Goal: Information Seeking & Learning: Learn about a topic

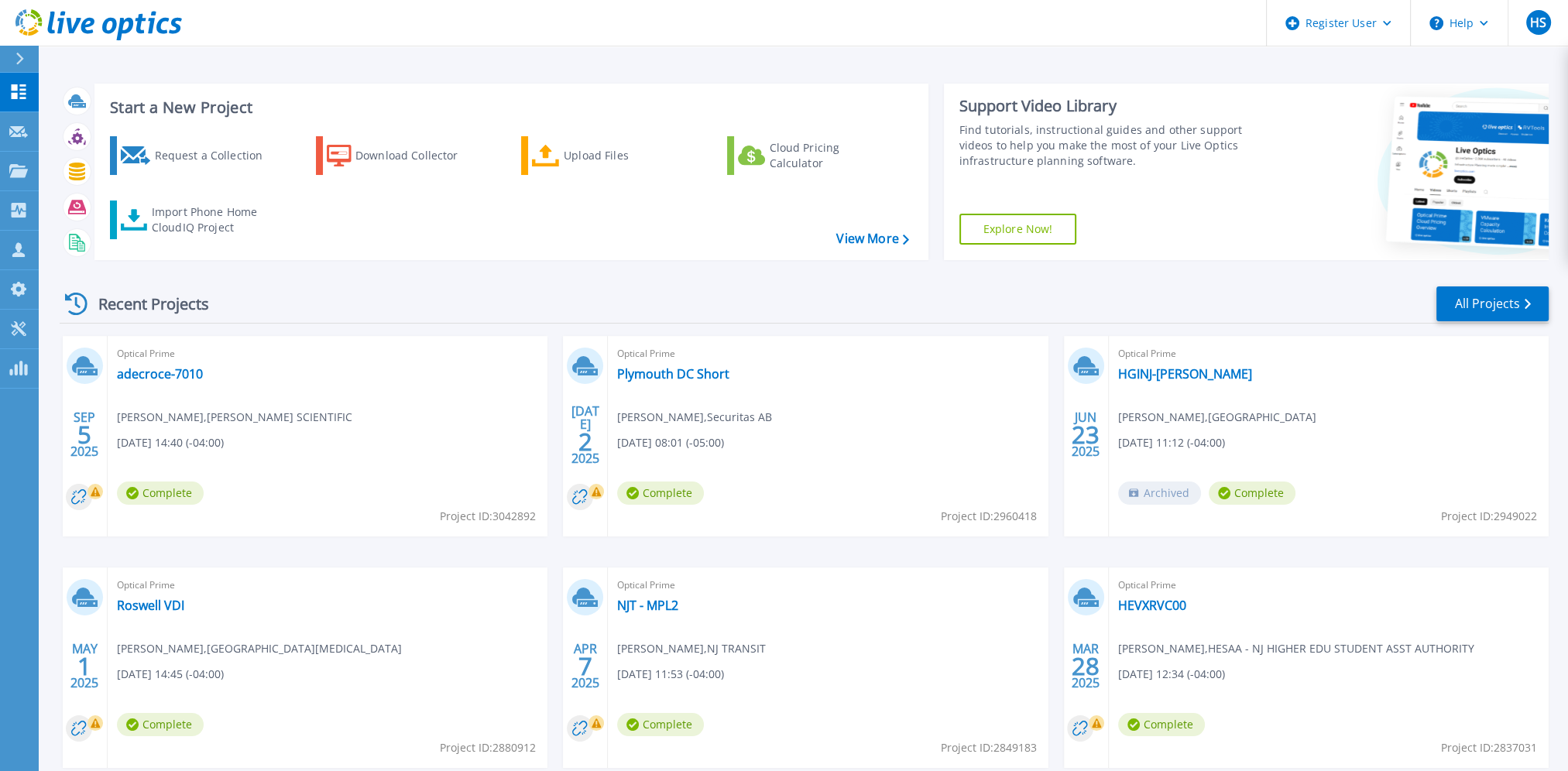
click at [25, 59] on div at bounding box center [26, 58] width 25 height 27
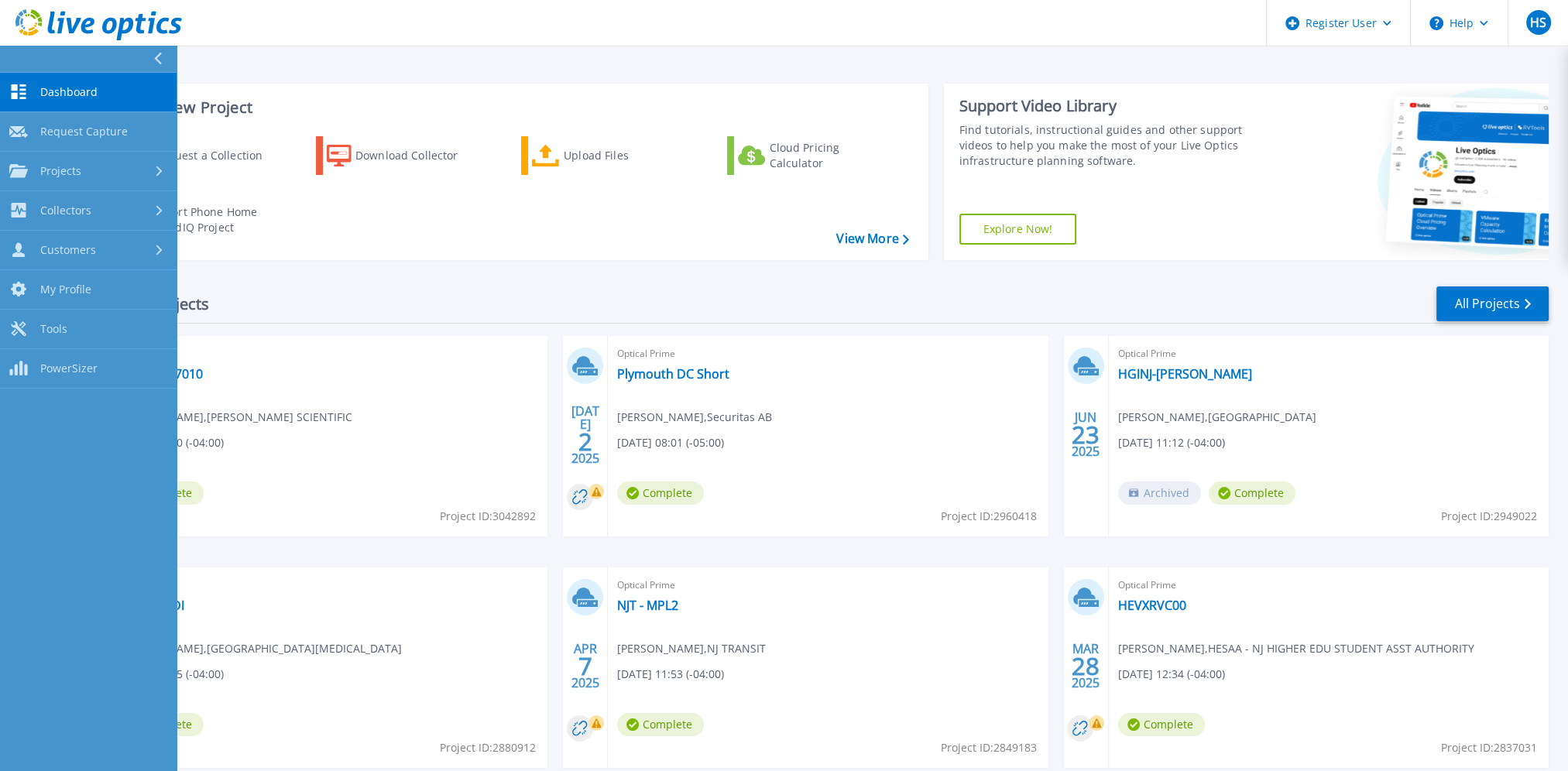
click at [78, 96] on span "Dashboard" at bounding box center [69, 93] width 57 height 14
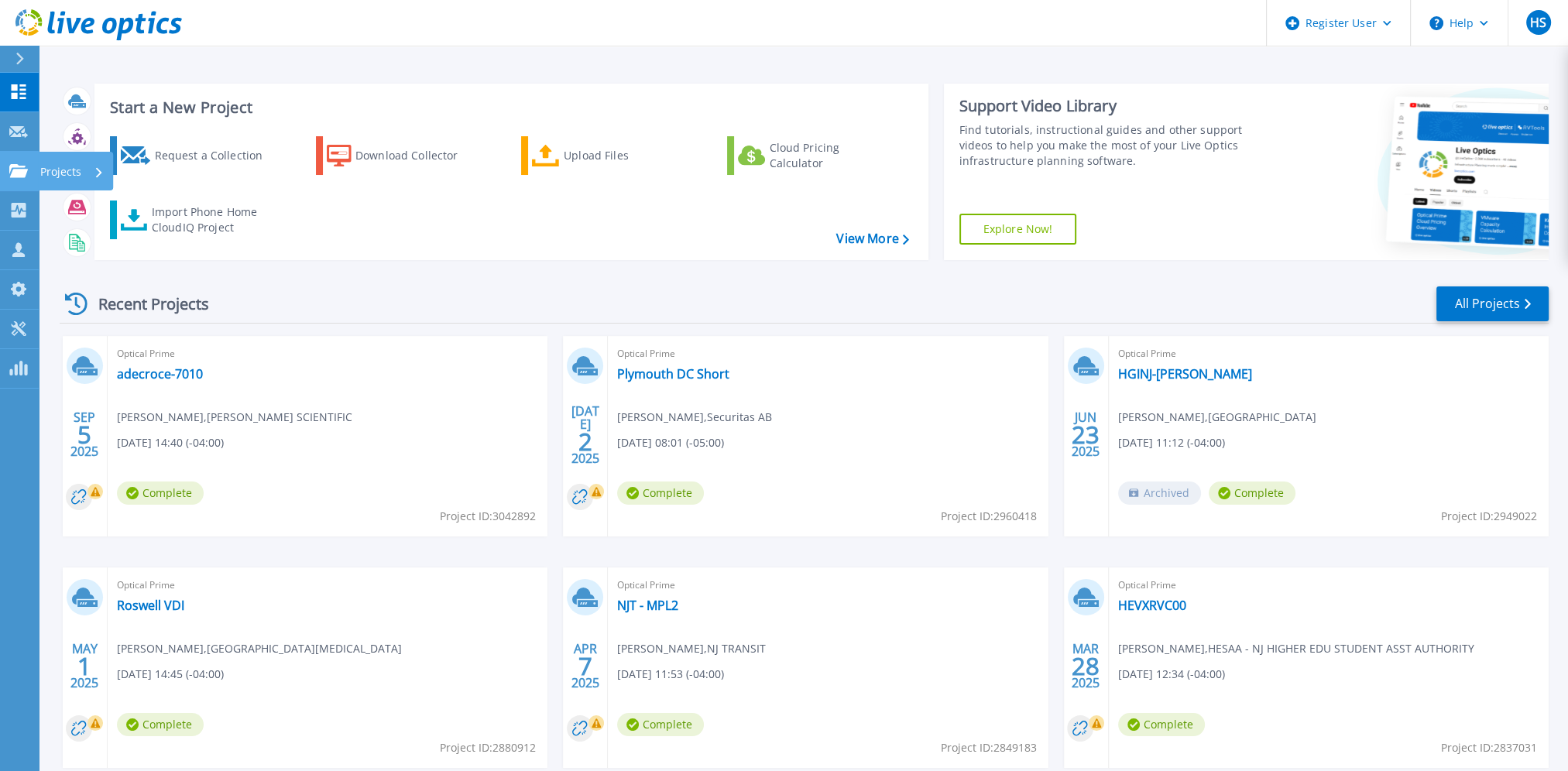
click at [9, 172] on icon at bounding box center [18, 170] width 19 height 13
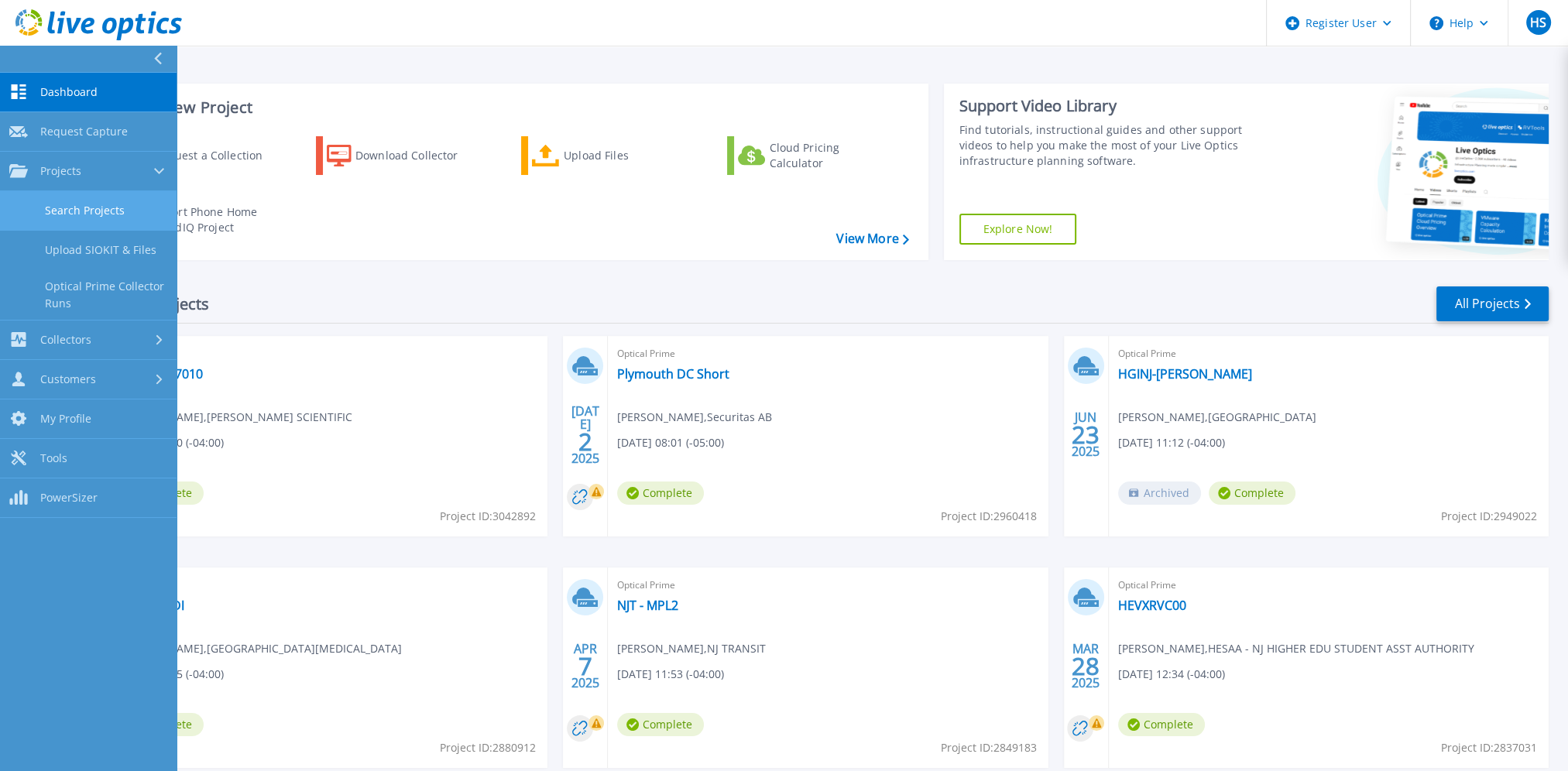
click at [78, 210] on link "Search Projects" at bounding box center [88, 211] width 176 height 39
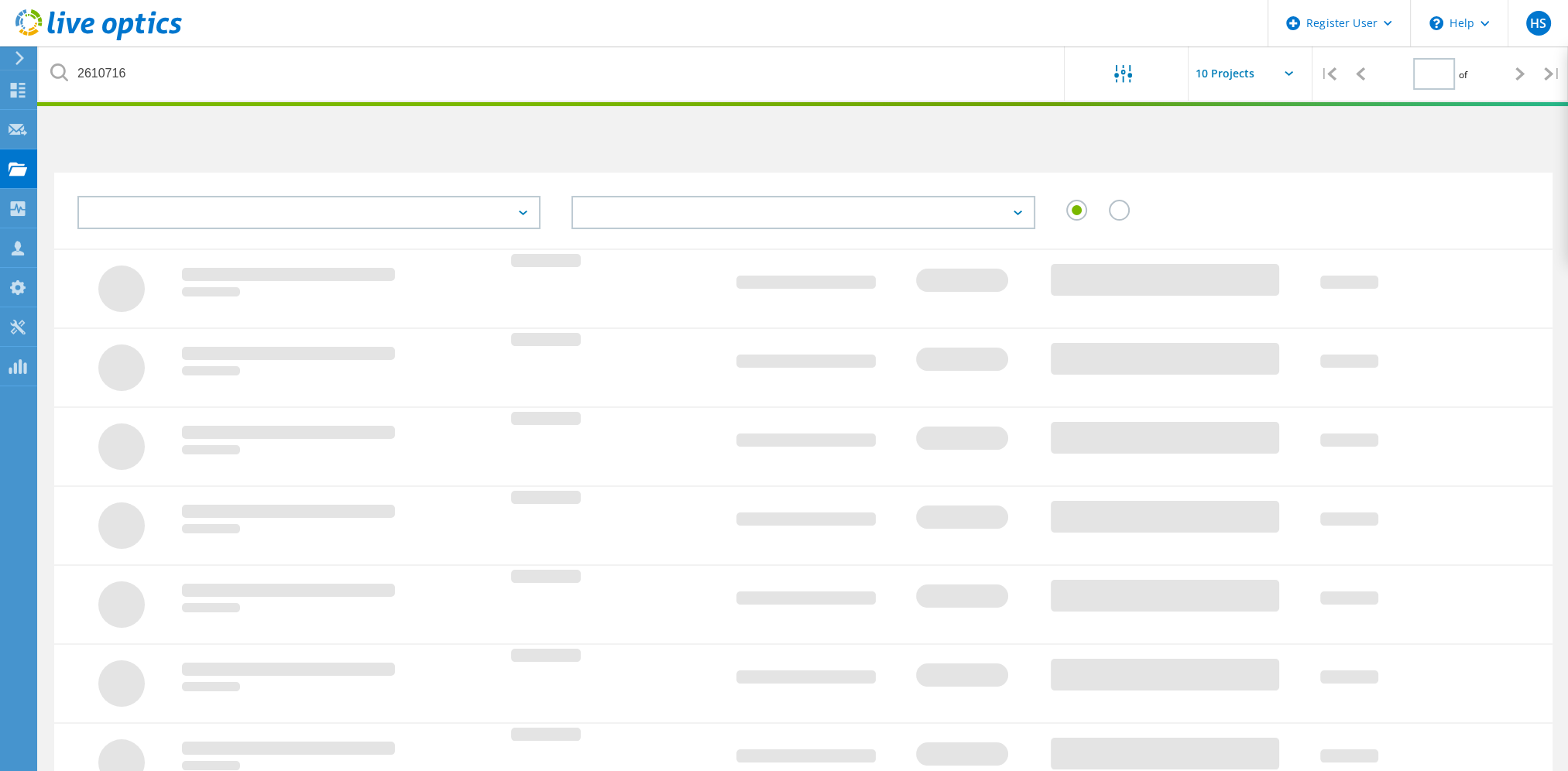
type input "1"
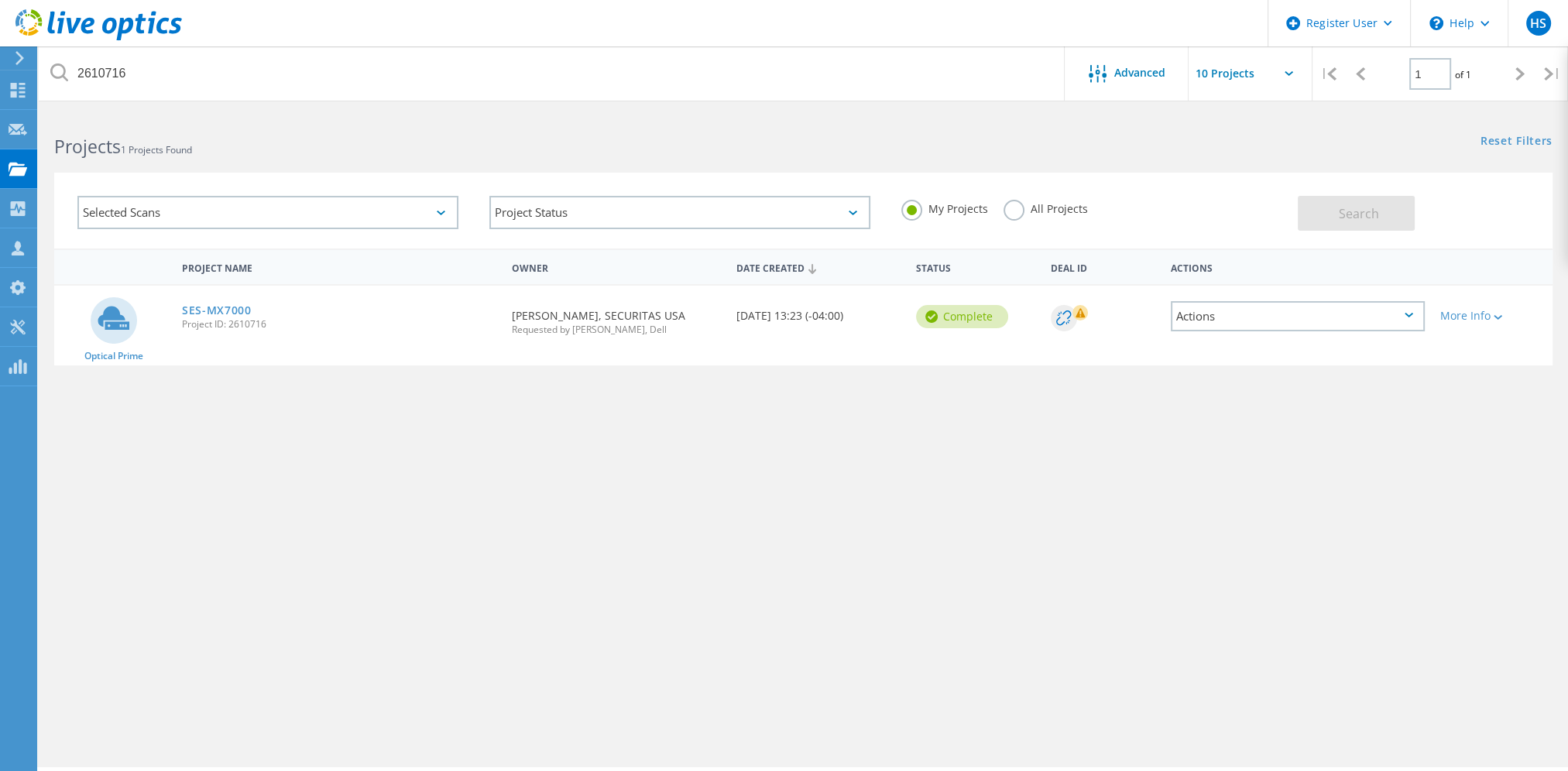
click at [1016, 212] on label "All Projects" at bounding box center [1045, 207] width 85 height 15
click at [0, 0] on input "All Projects" at bounding box center [0, 0] width 0 height 0
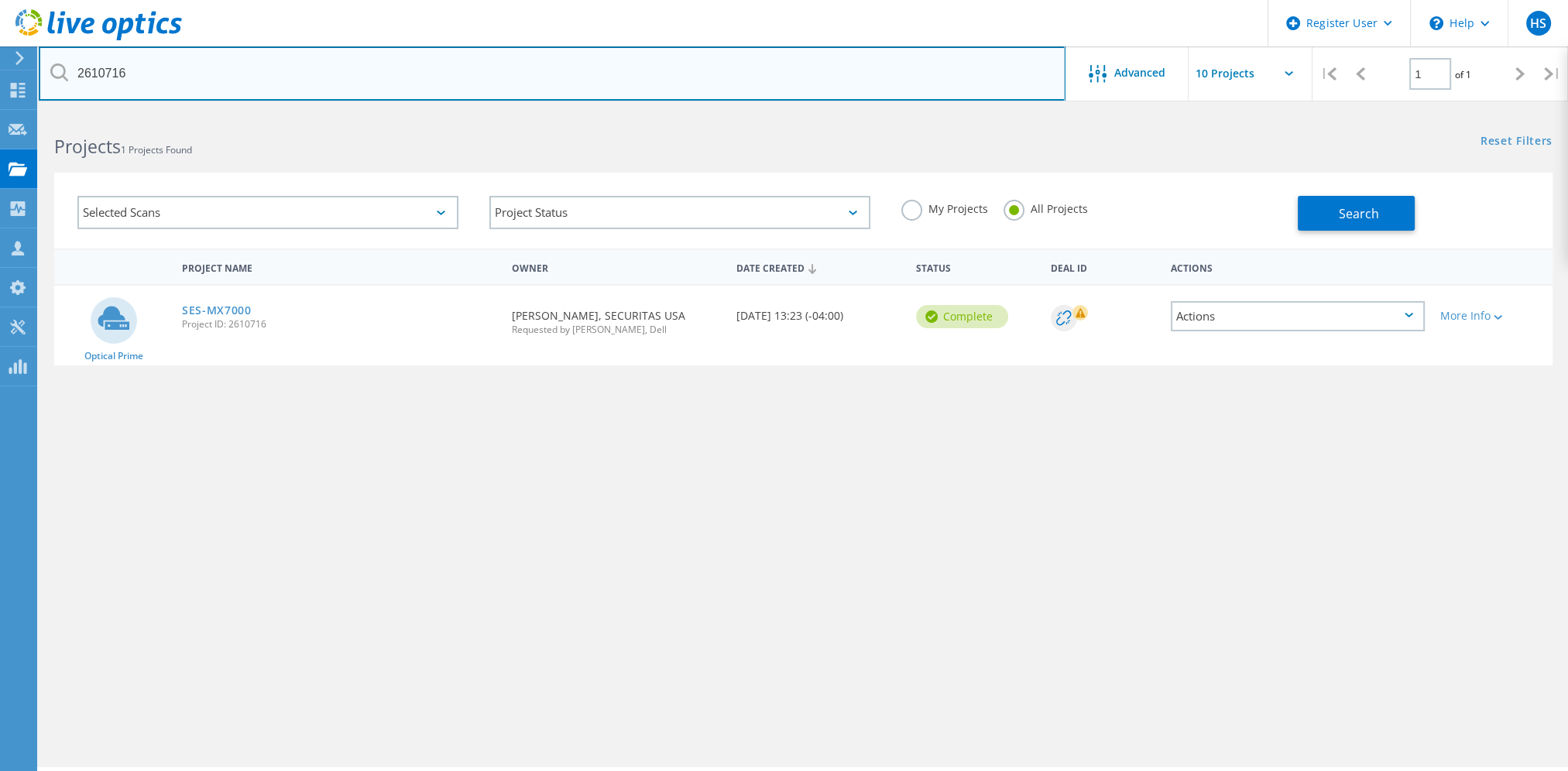
click at [151, 71] on input "2610716" at bounding box center [551, 73] width 1027 height 54
drag, startPoint x: 139, startPoint y: 75, endPoint x: 57, endPoint y: 81, distance: 82.2
click at [57, 81] on div "2610716" at bounding box center [551, 73] width 1026 height 54
paste input "960418"
type input "2960418"
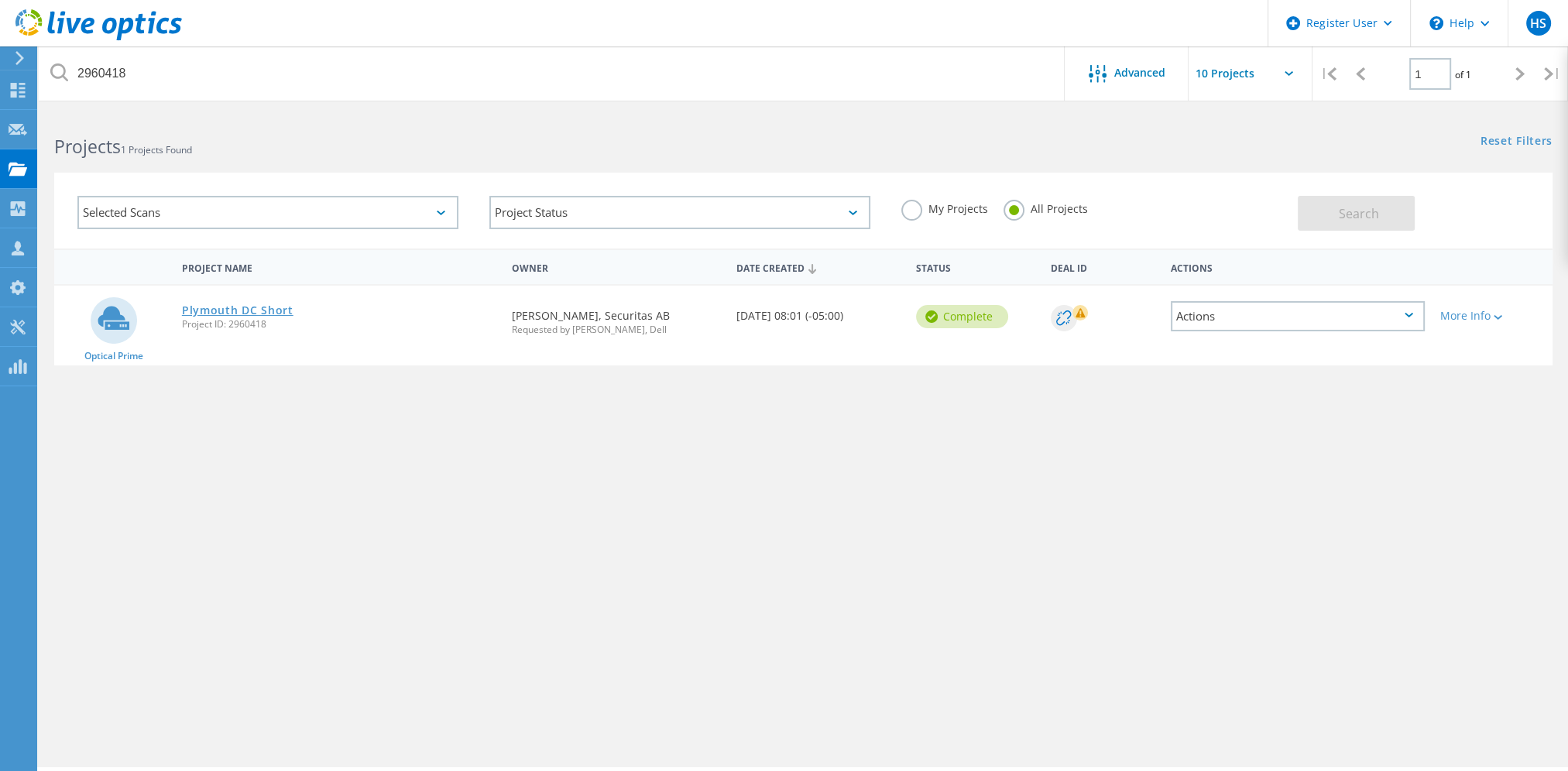
click at [241, 310] on link "Plymouth DC Short" at bounding box center [237, 310] width 111 height 11
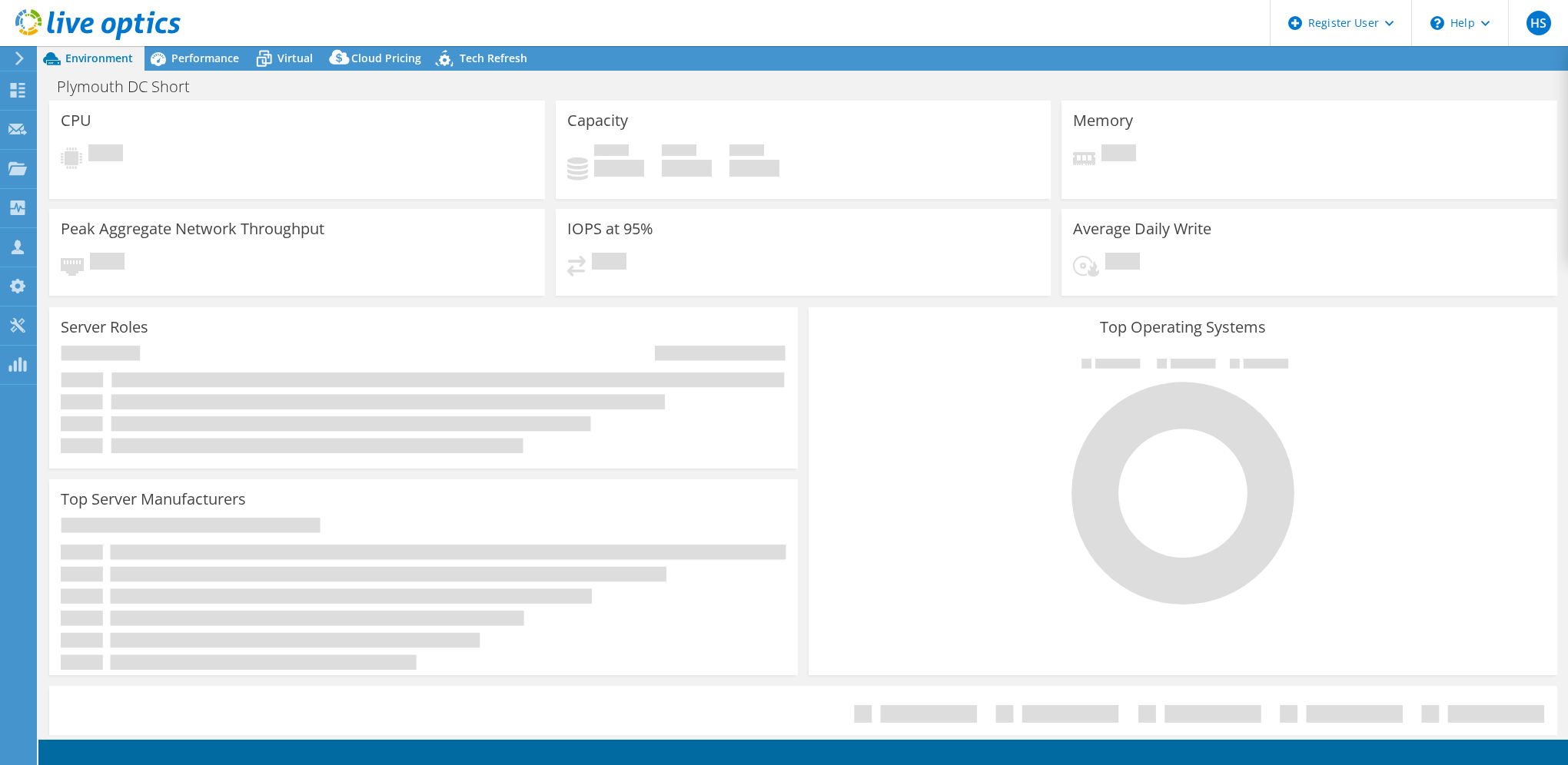
select select "USD"
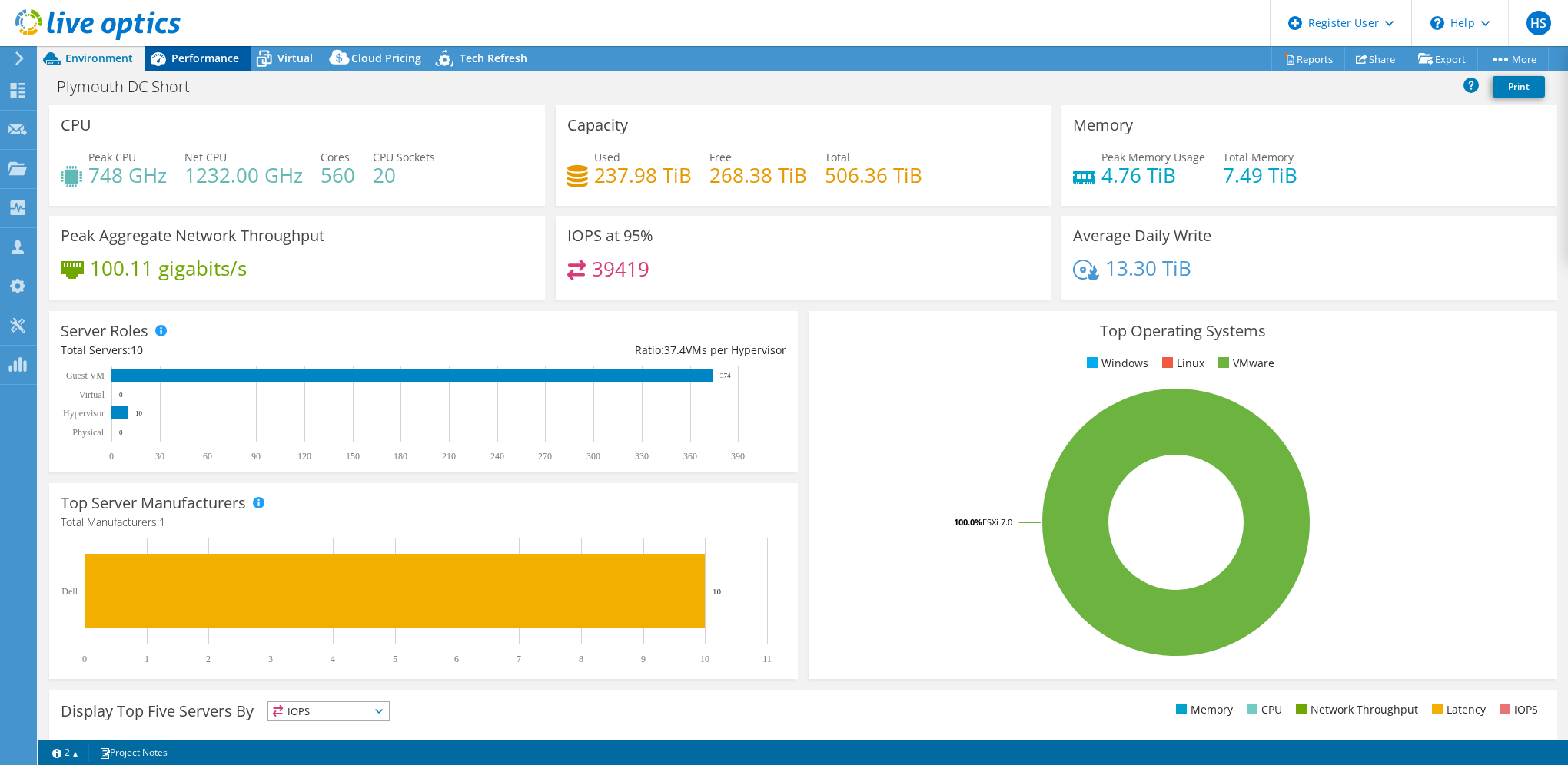
click at [206, 57] on span "Performance" at bounding box center [204, 58] width 67 height 15
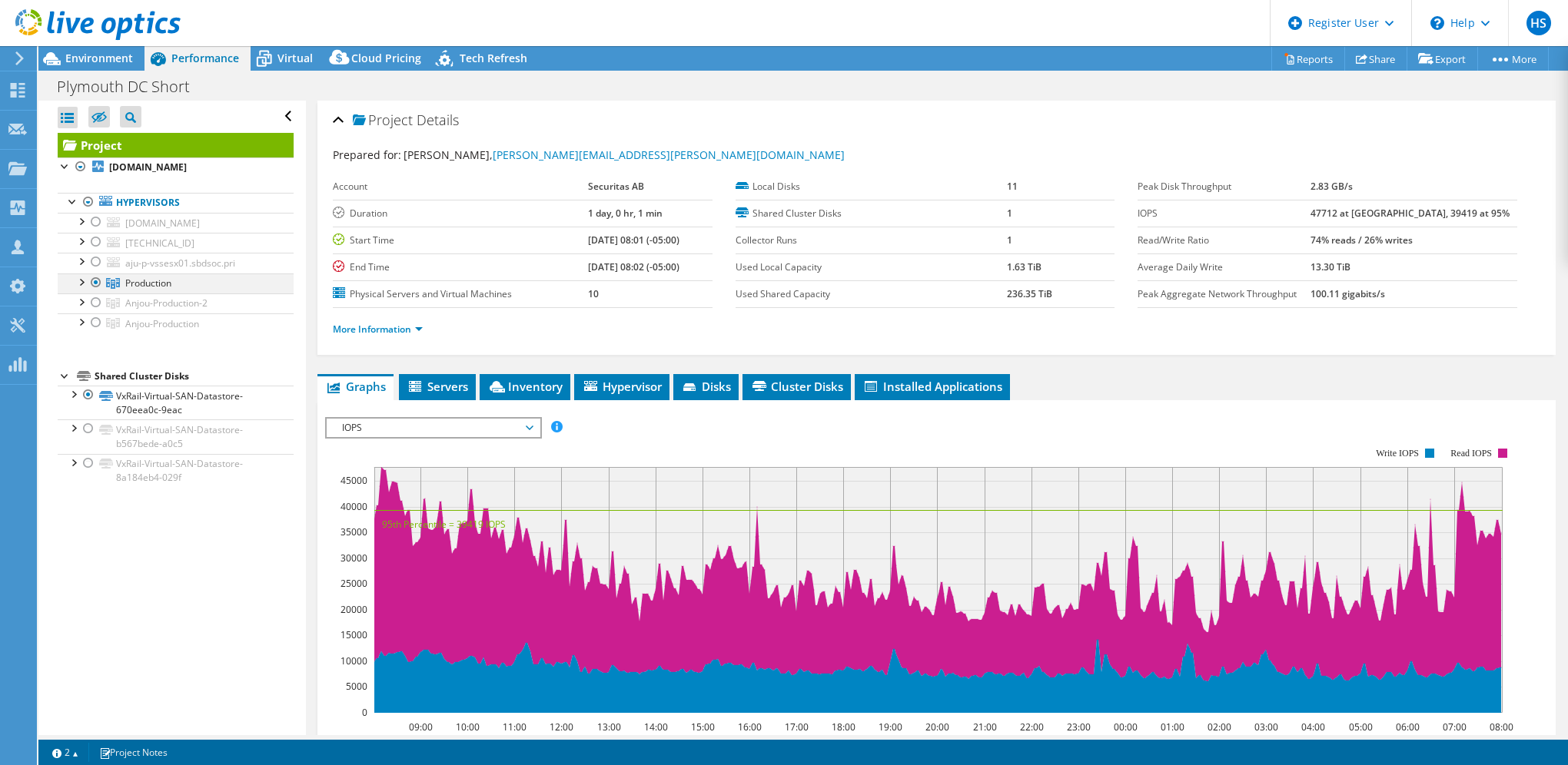
click at [85, 289] on div at bounding box center [81, 281] width 16 height 16
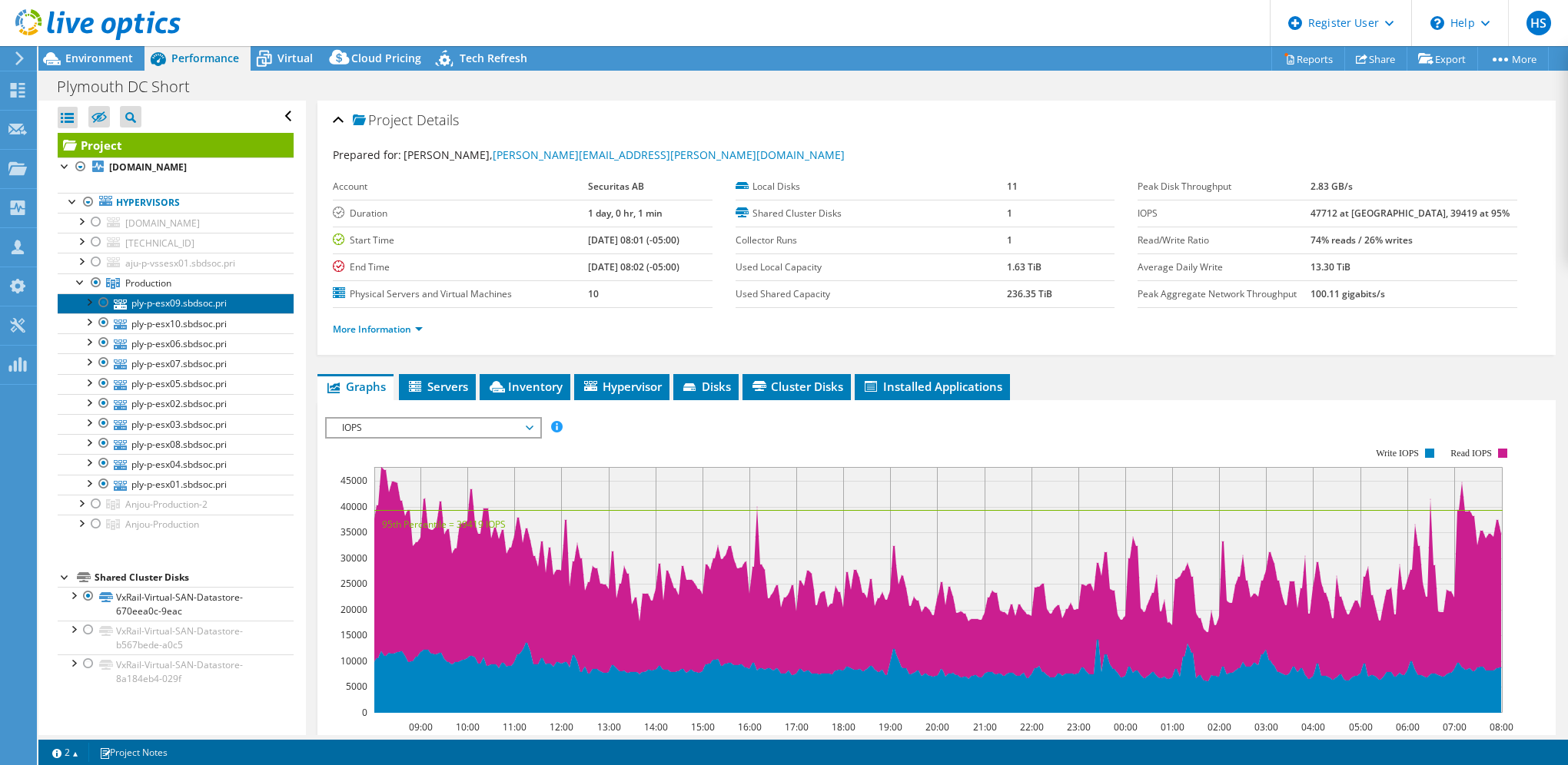
click at [182, 314] on link "ply-p-esx09.sbdsoc.pri" at bounding box center [175, 303] width 235 height 20
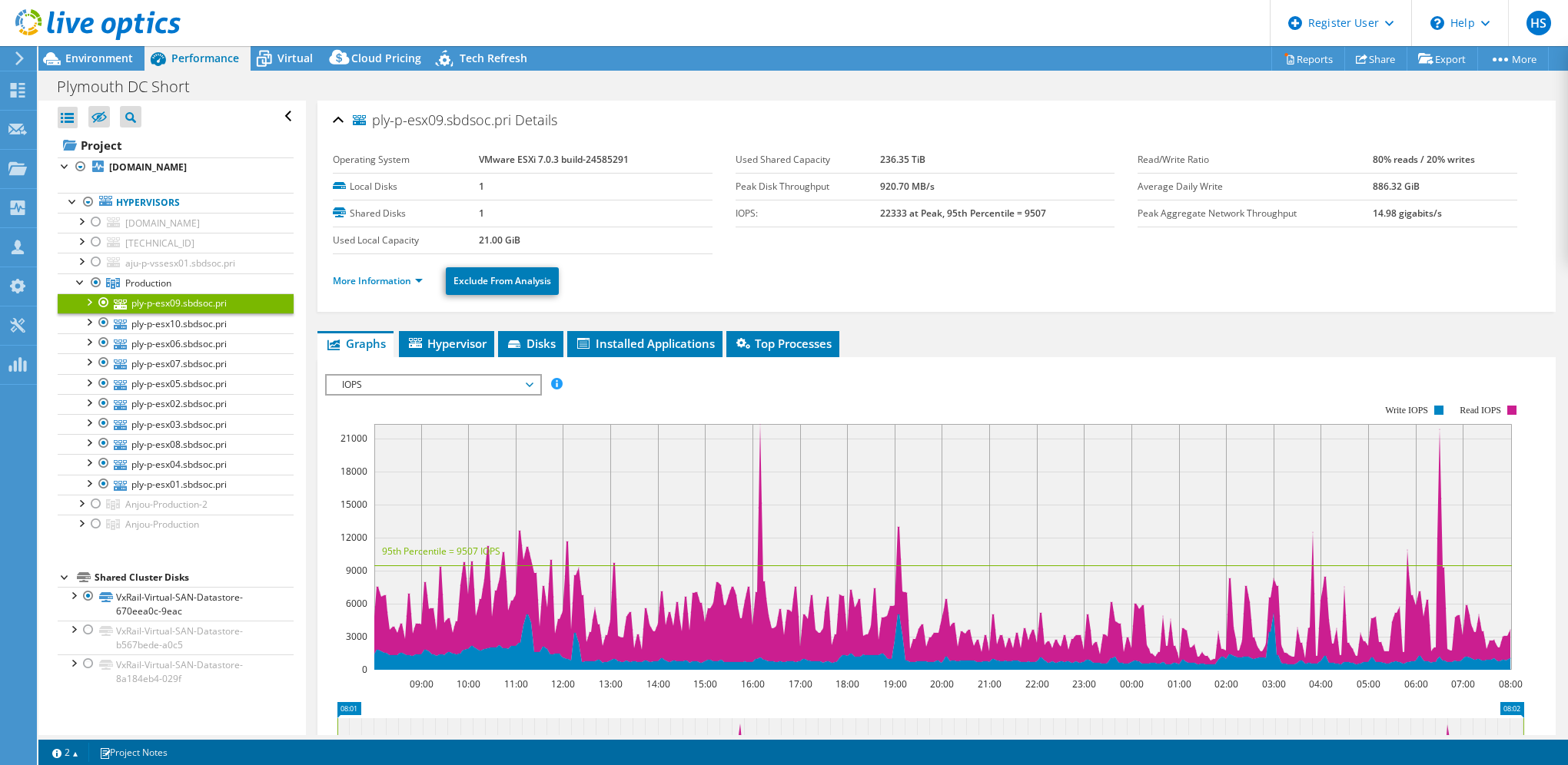
click at [415, 284] on li "More Information" at bounding box center [382, 280] width 99 height 17
click at [417, 282] on link "More Information" at bounding box center [378, 280] width 90 height 13
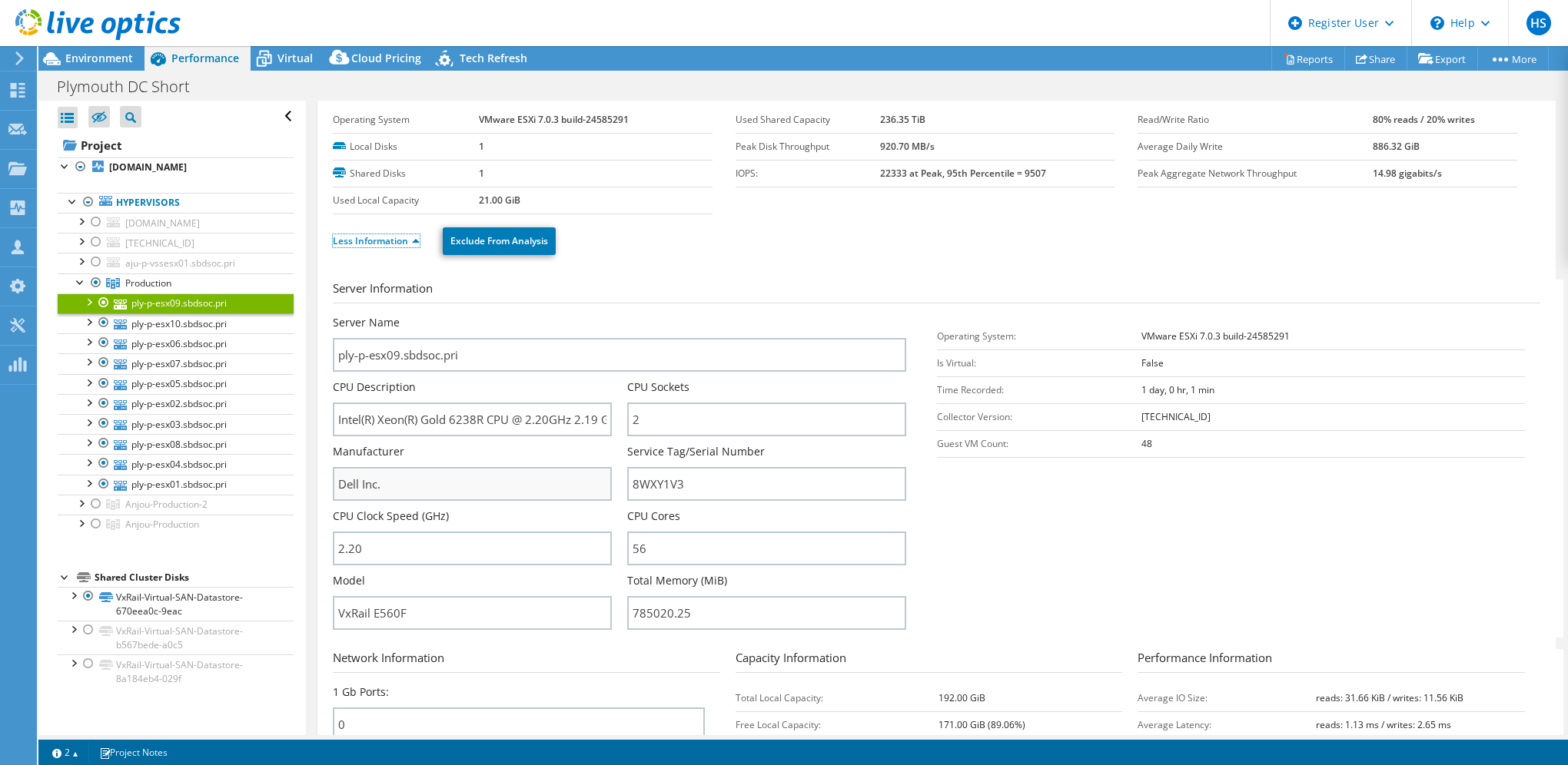
scroll to position [77, 0]
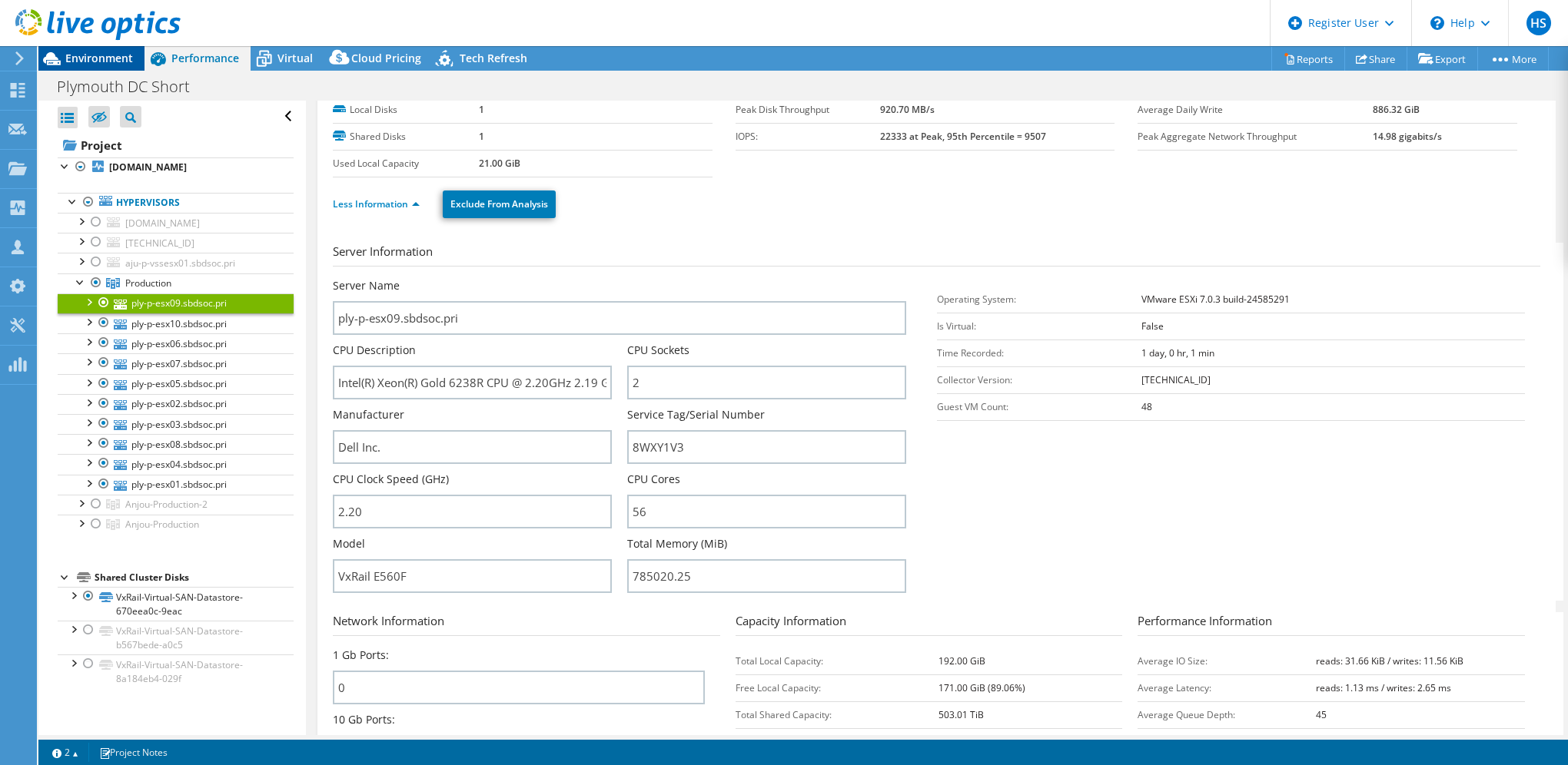
click at [87, 54] on span "Environment" at bounding box center [99, 58] width 67 height 15
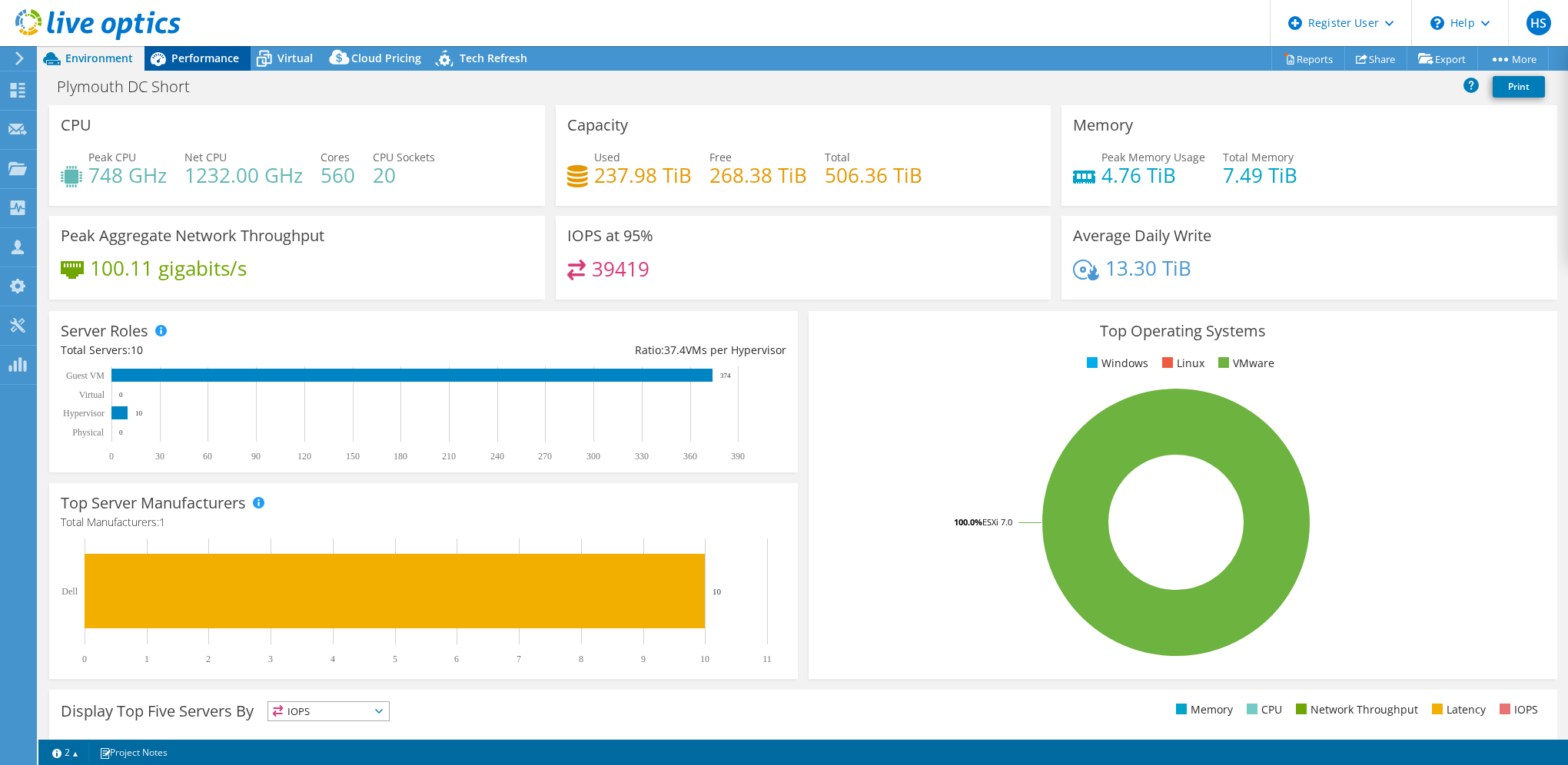
click at [214, 51] on span "Performance" at bounding box center [204, 58] width 67 height 15
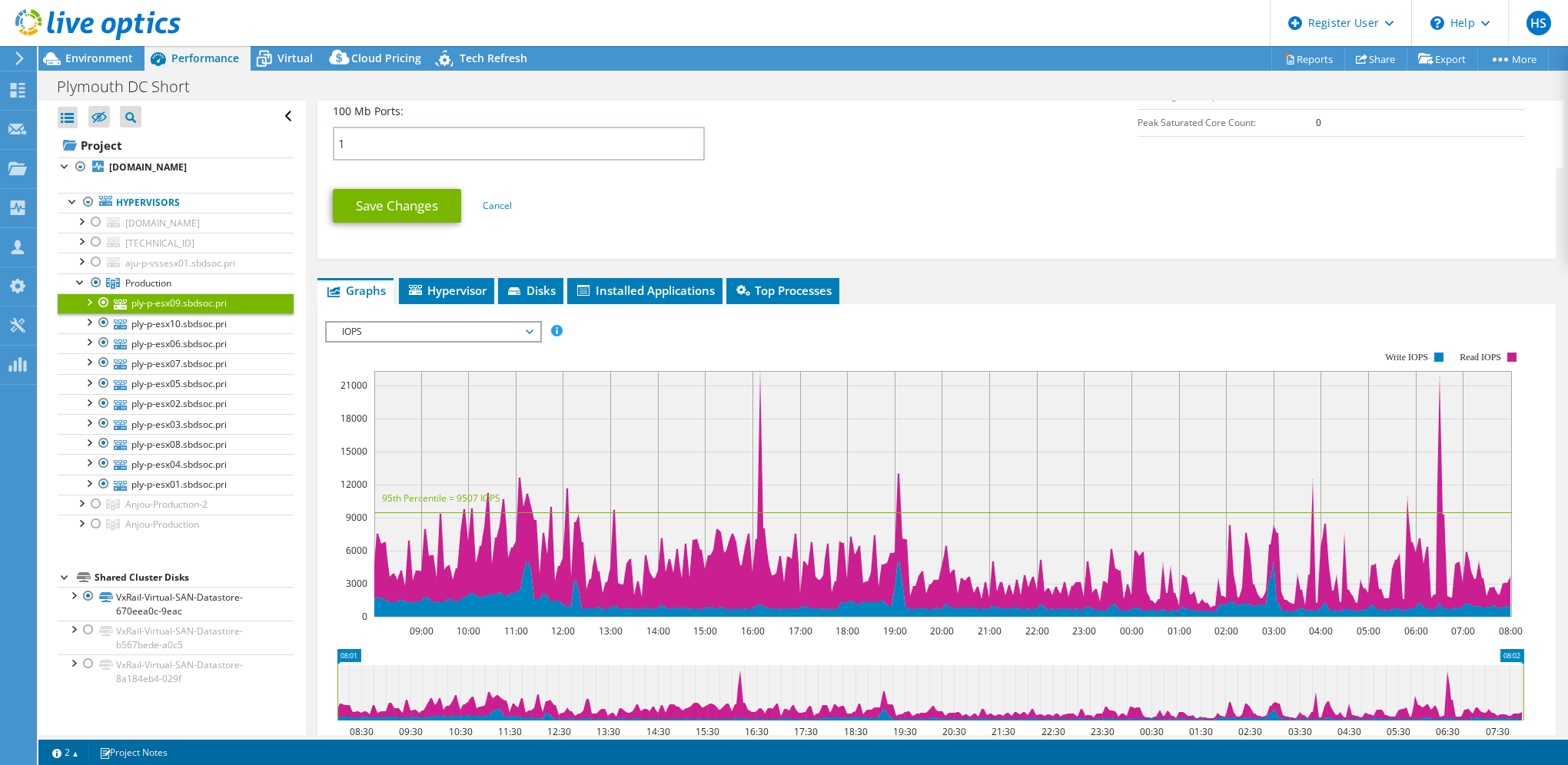
scroll to position [769, 0]
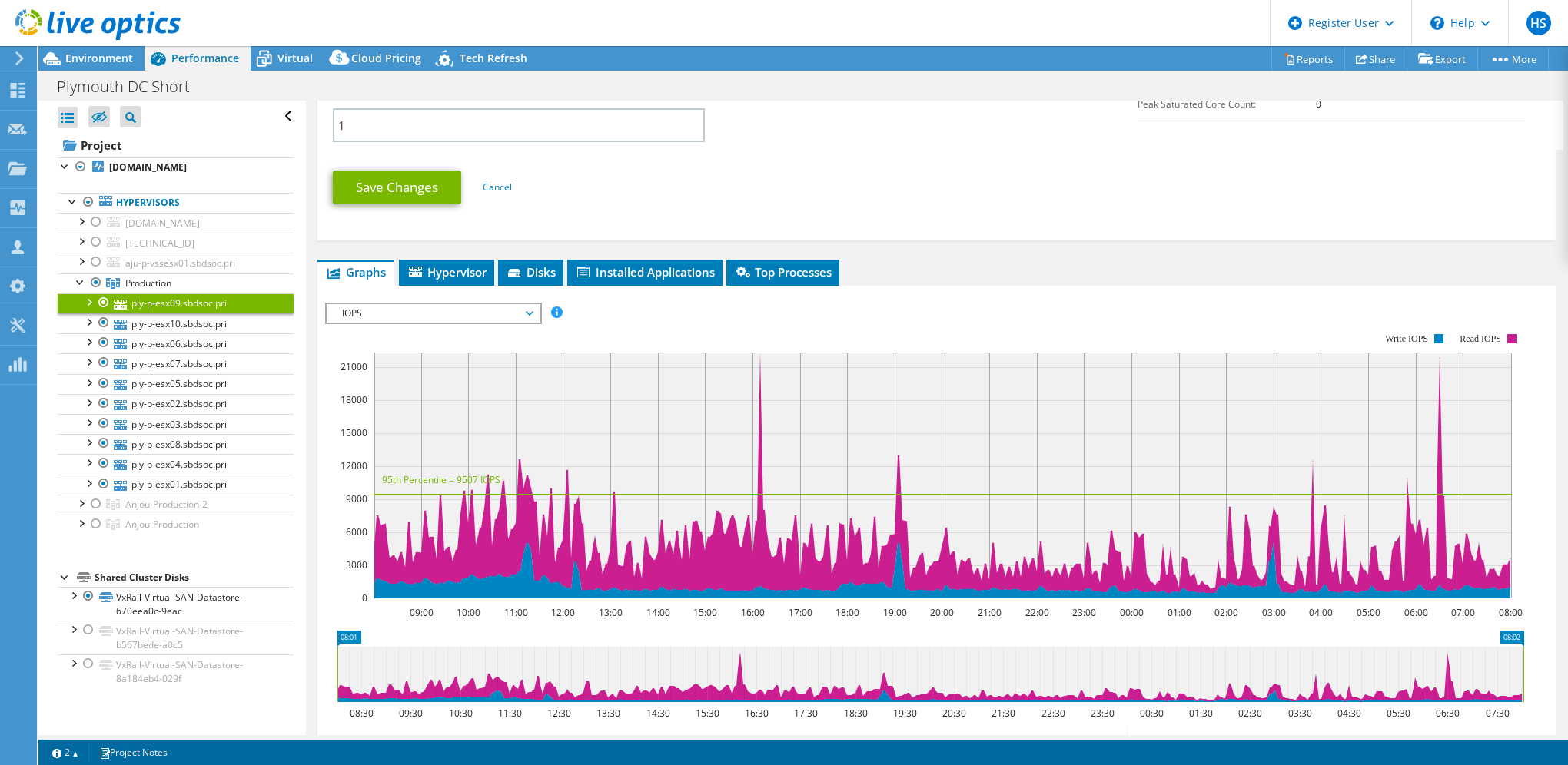
click at [526, 305] on span "IOPS" at bounding box center [433, 313] width 197 height 19
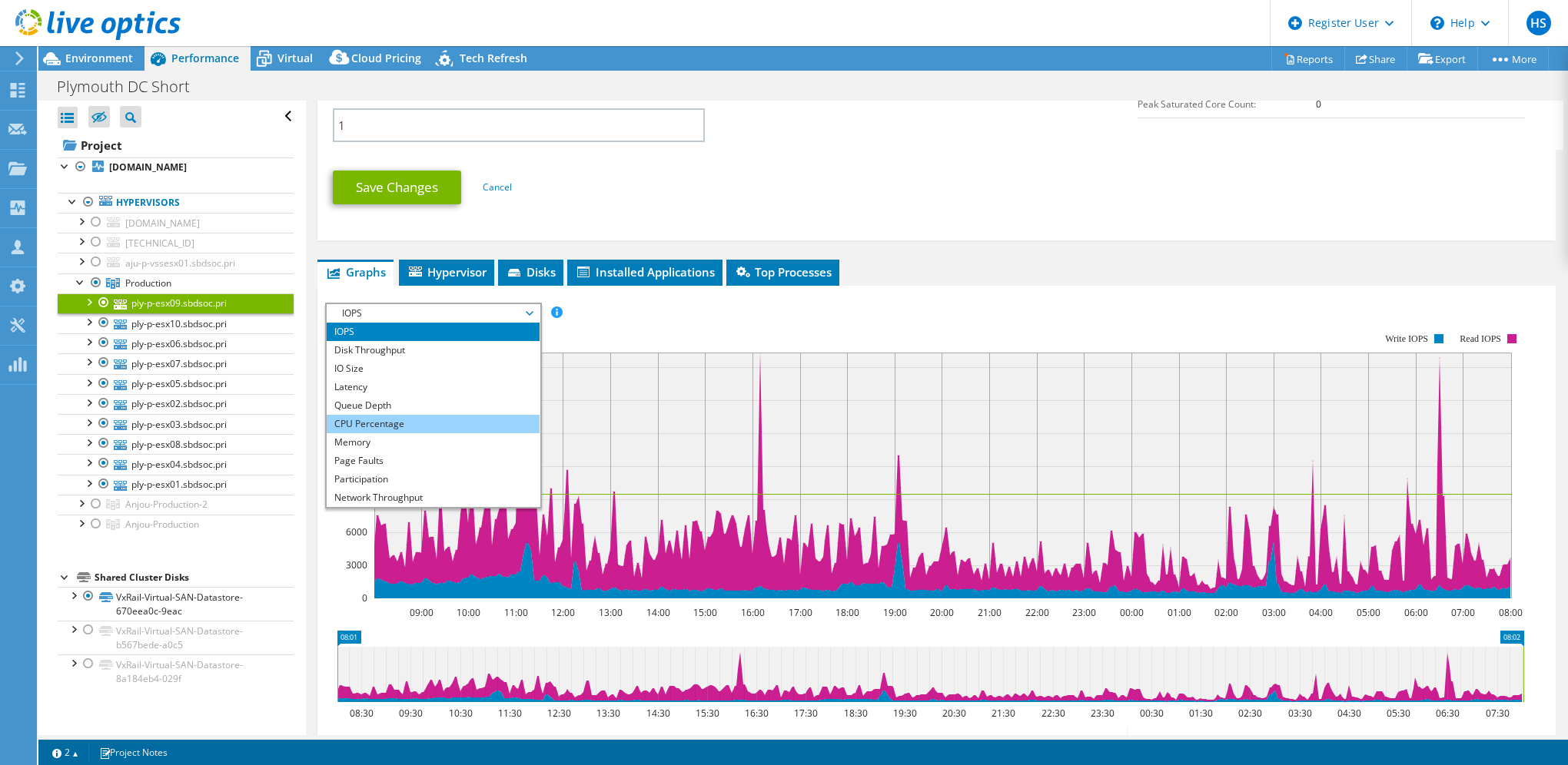
click at [389, 419] on li "CPU Percentage" at bounding box center [433, 424] width 213 height 19
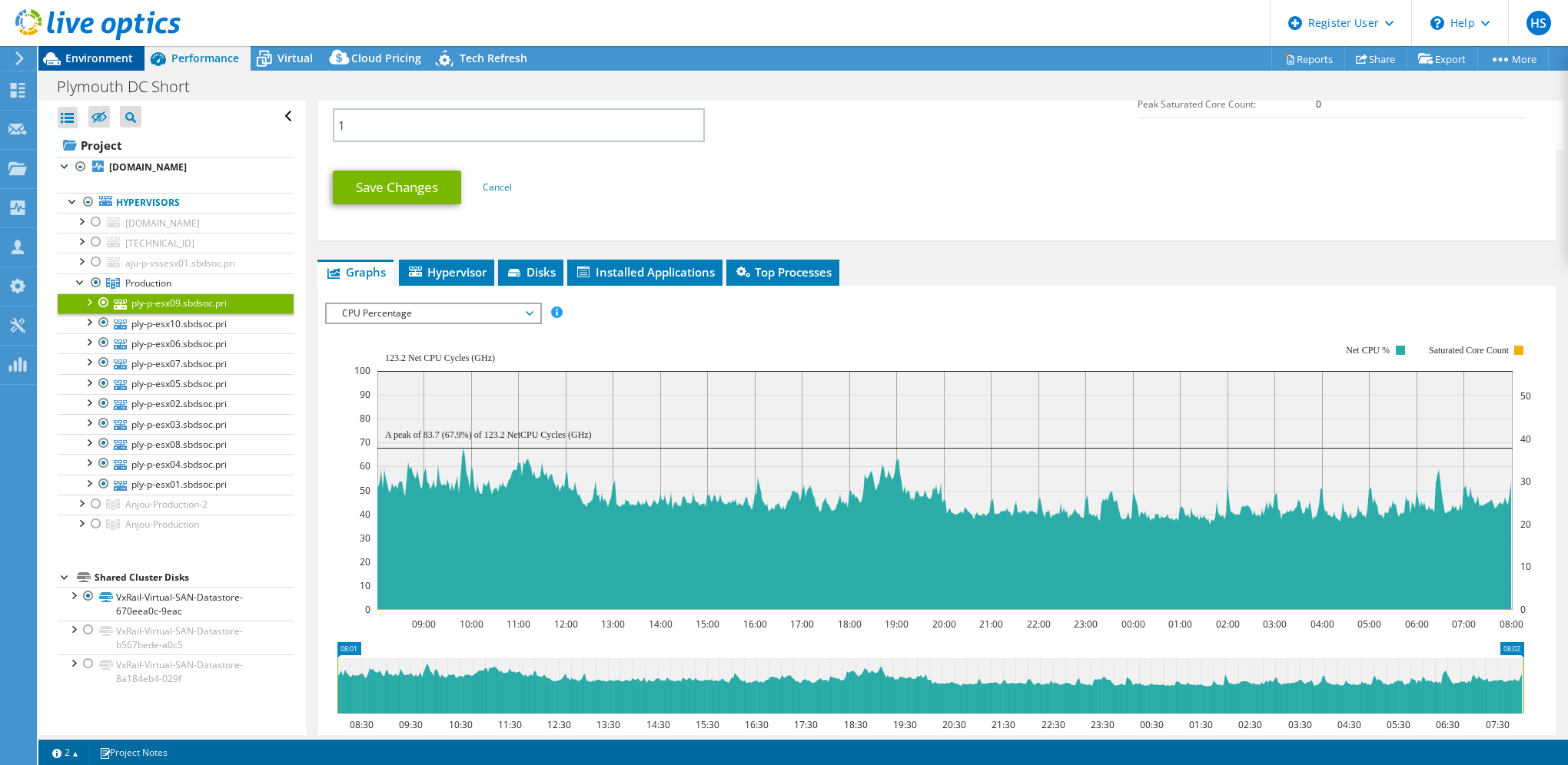
click at [81, 60] on span "Environment" at bounding box center [99, 58] width 67 height 15
